Goal: Task Accomplishment & Management: Complete application form

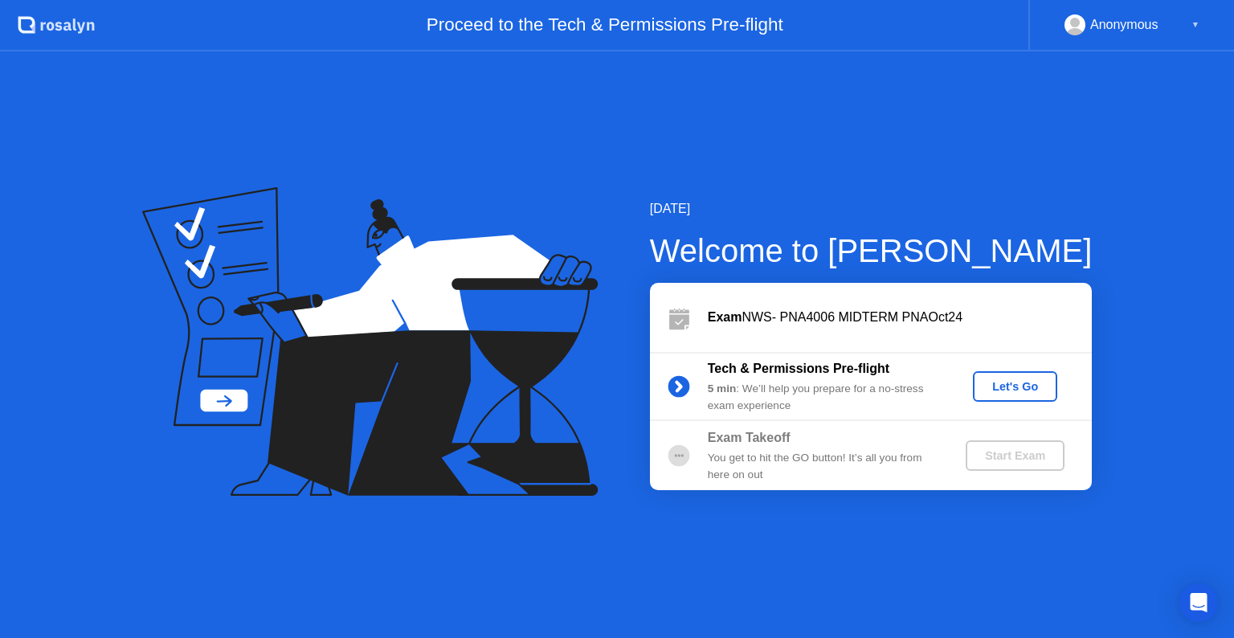
click at [996, 279] on div "[DATE] Welcome to [PERSON_NAME] Exam NWS- PNA4006 MIDTERM PNAOct24 Tech & Permi…" at bounding box center [845, 344] width 494 height 291
click at [989, 386] on div "Let's Go" at bounding box center [1014, 386] width 71 height 13
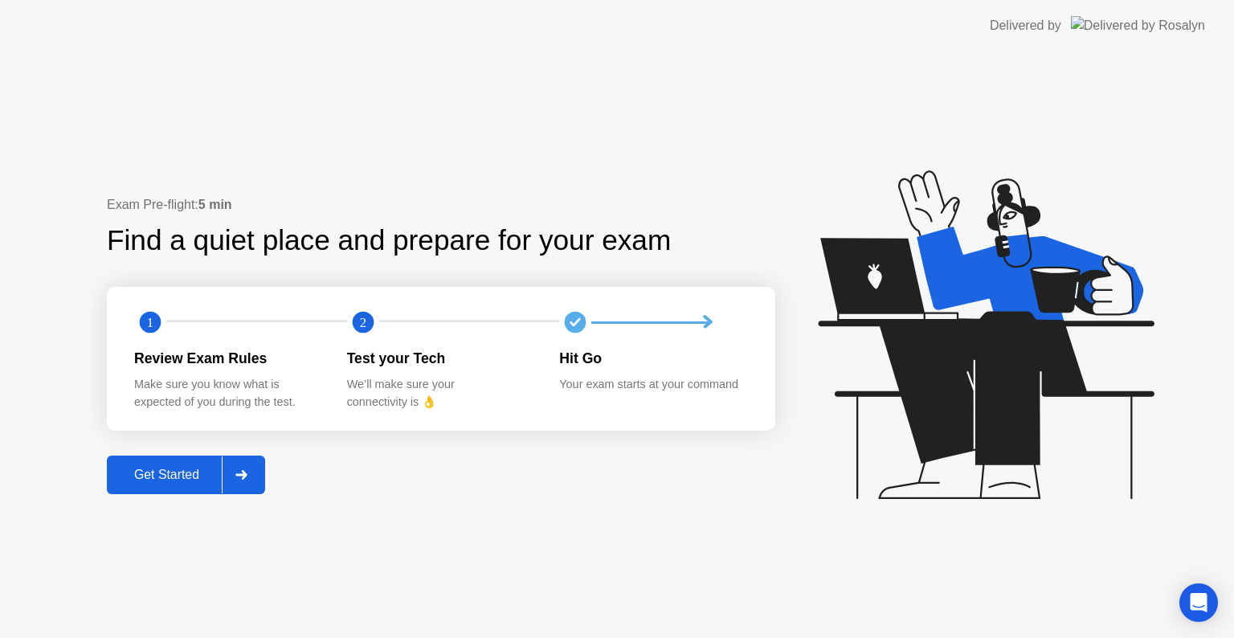
click at [244, 475] on icon at bounding box center [240, 475] width 11 height 10
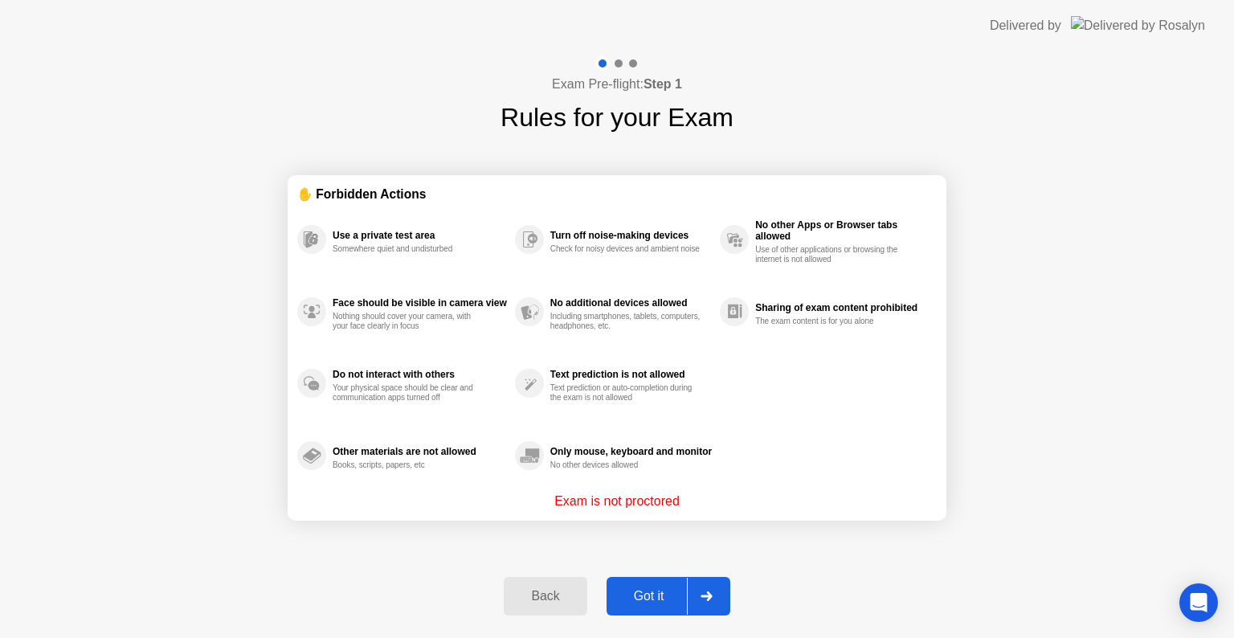
click at [697, 606] on div at bounding box center [706, 595] width 39 height 37
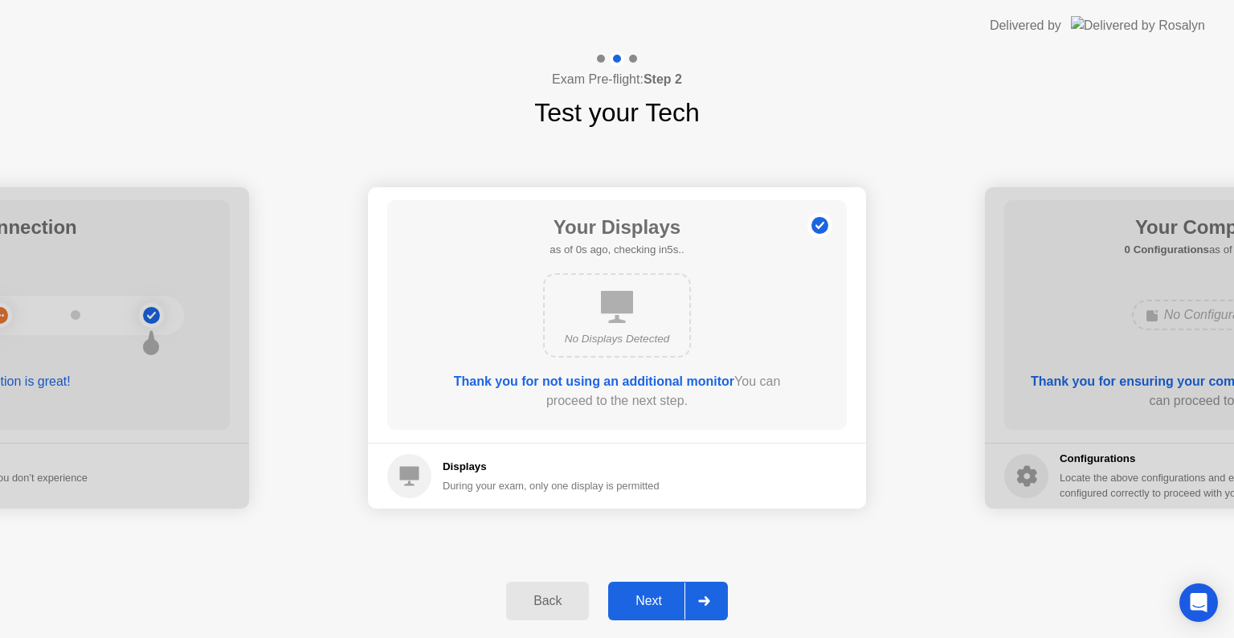
click at [697, 606] on div at bounding box center [703, 600] width 39 height 37
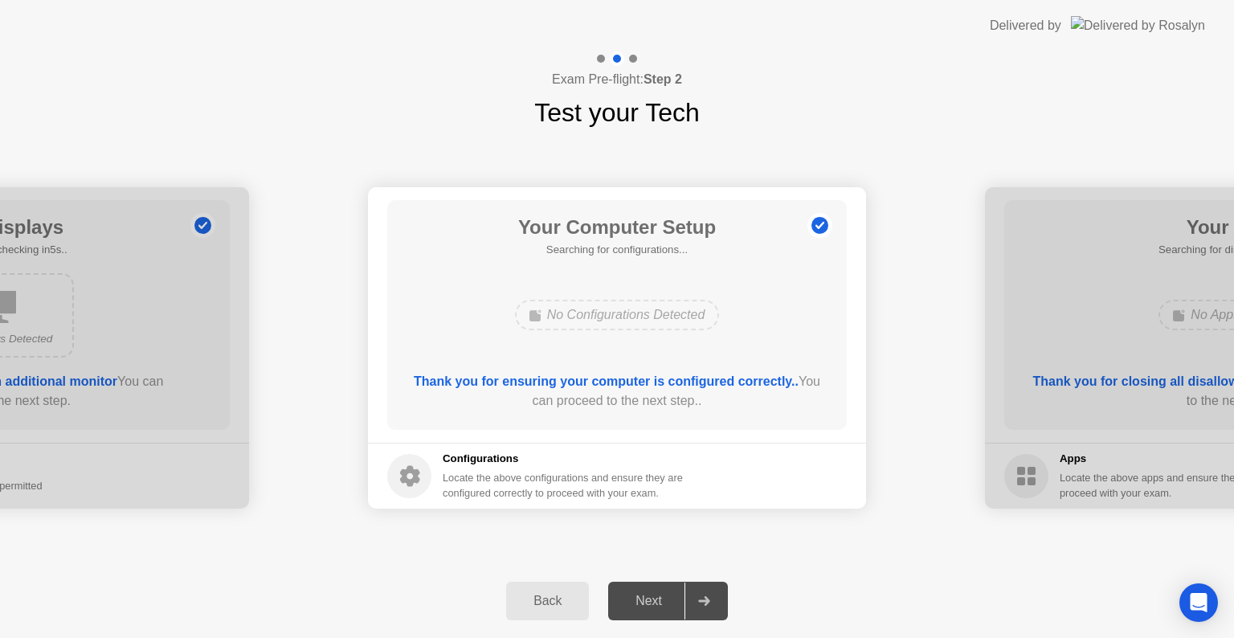
click at [697, 606] on div at bounding box center [703, 600] width 39 height 37
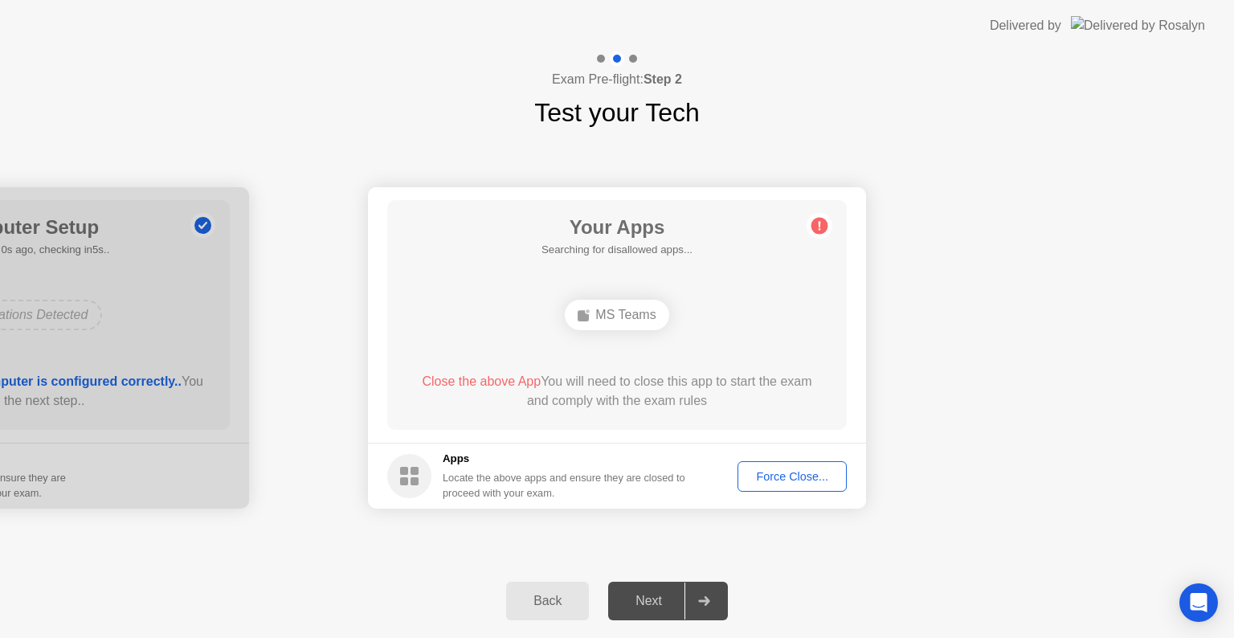
click at [856, 422] on main "Your Apps Searching for disallowed apps... MS Teams Close the above App You wil…" at bounding box center [617, 314] width 498 height 255
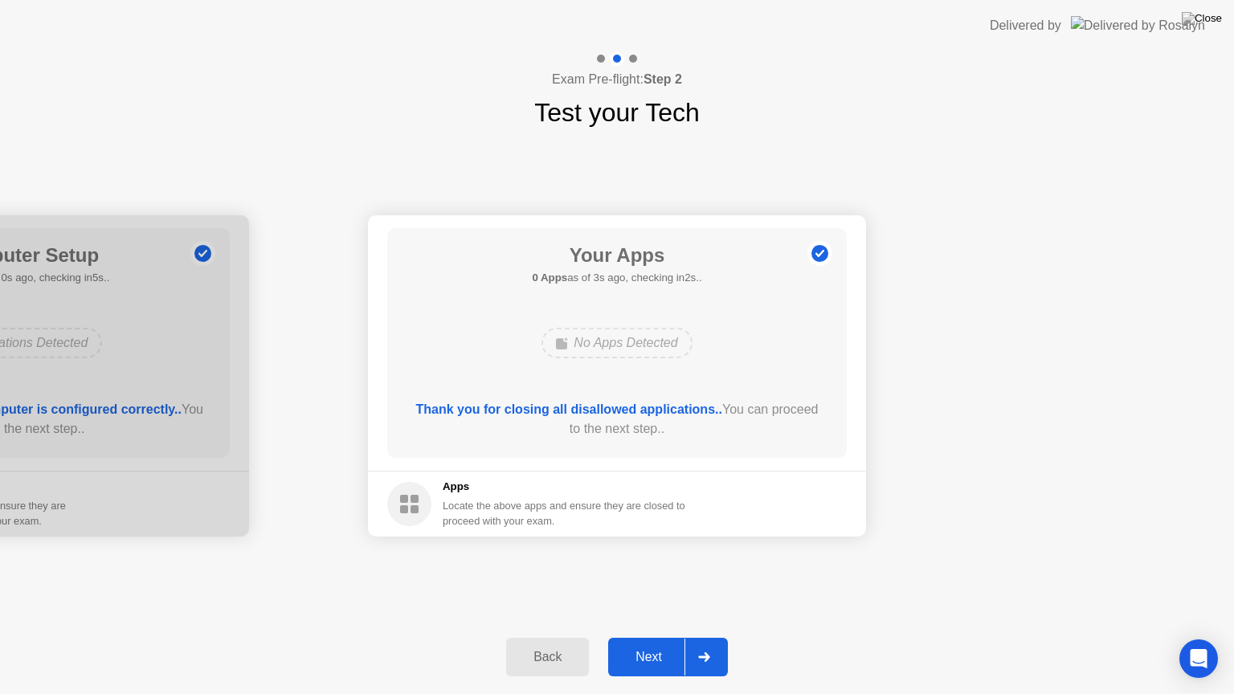
click at [706, 637] on div at bounding box center [703, 657] width 39 height 37
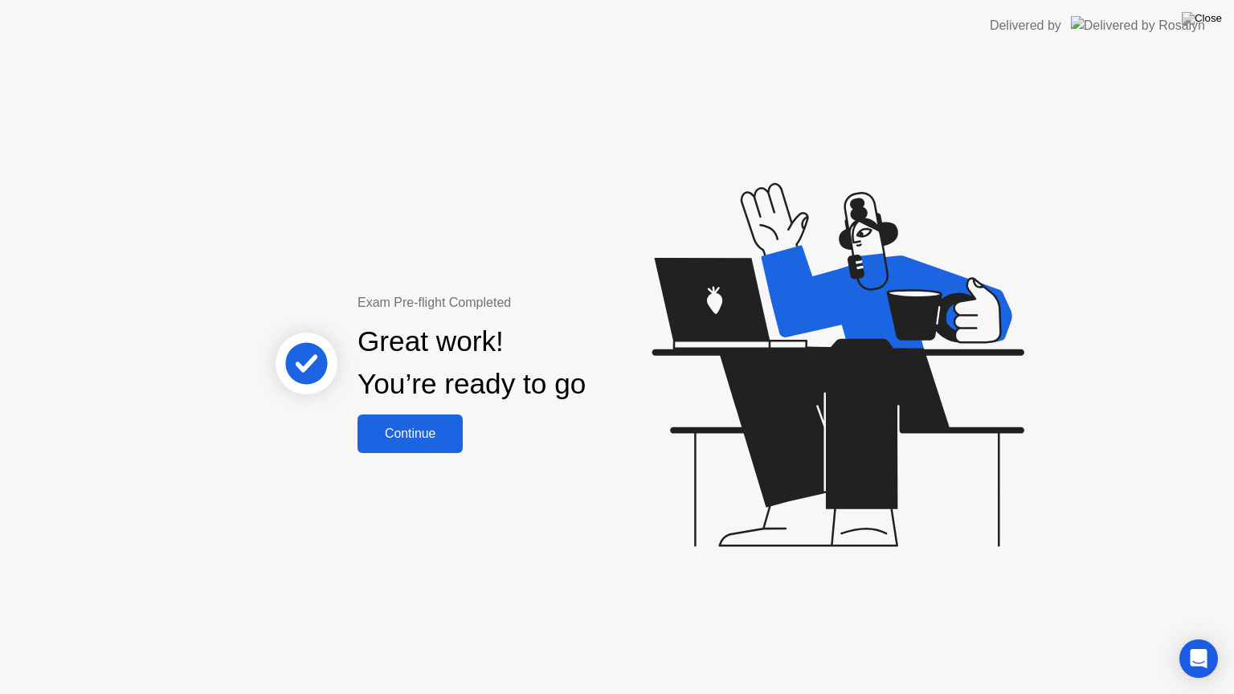
click at [444, 437] on div "Continue" at bounding box center [410, 433] width 96 height 14
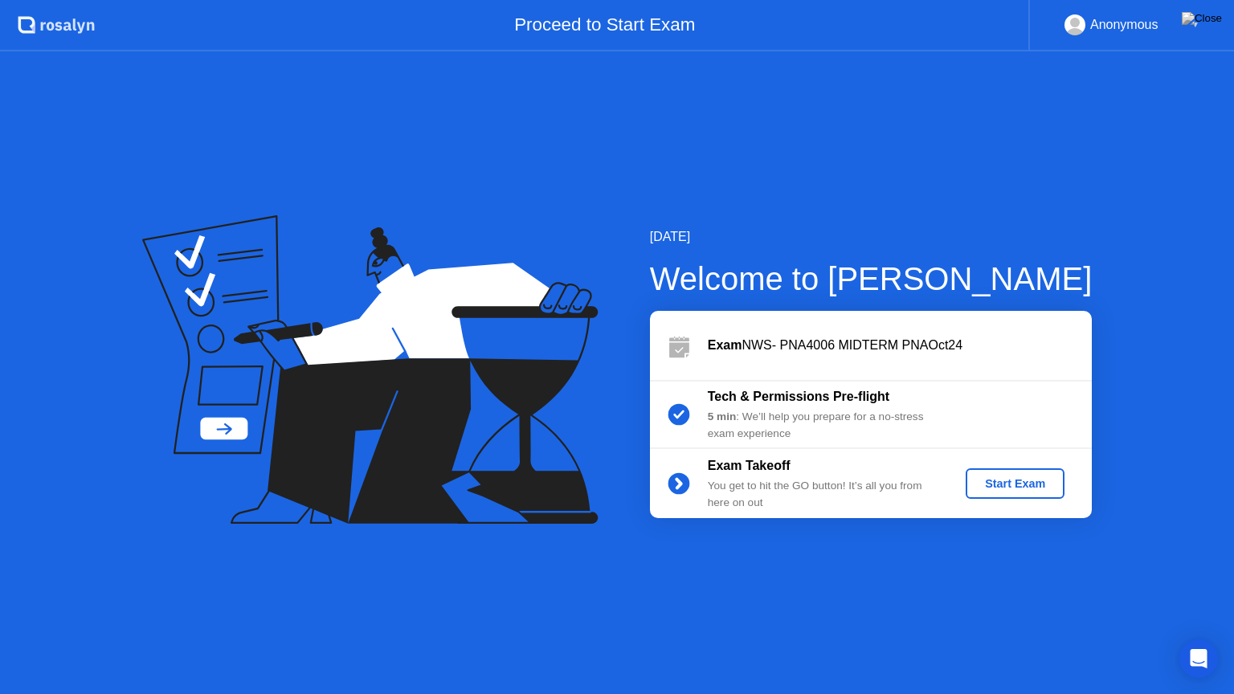
click at [1030, 483] on div "Start Exam" at bounding box center [1015, 483] width 86 height 13
